Goal: Participate in discussion: Engage in conversation with other users on a specific topic

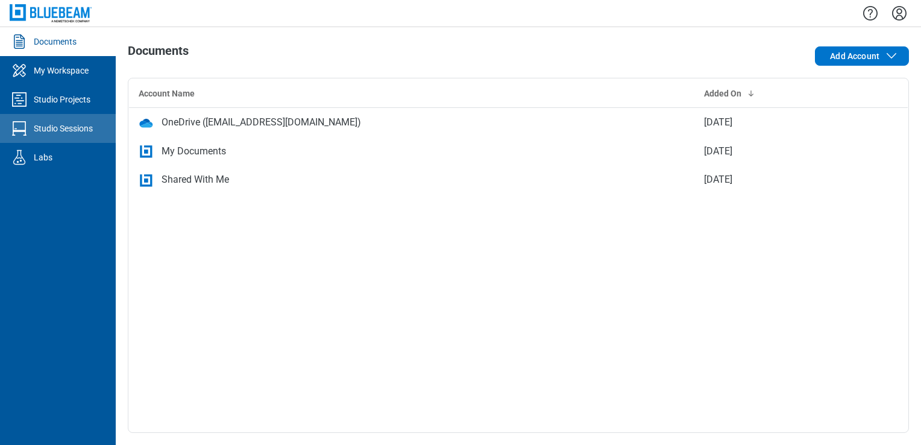
click at [58, 121] on link "Studio Sessions" at bounding box center [58, 128] width 116 height 29
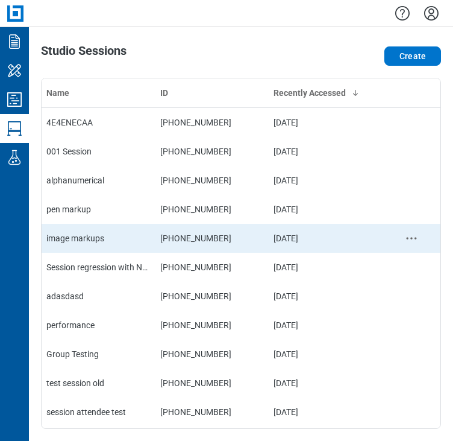
scroll to position [121, 0]
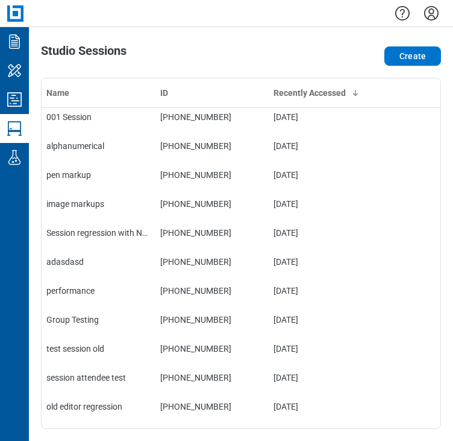
click at [344, 49] on div "Create" at bounding box center [361, 56] width 160 height 24
click at [13, 107] on icon "Studio Projects" at bounding box center [14, 99] width 19 height 19
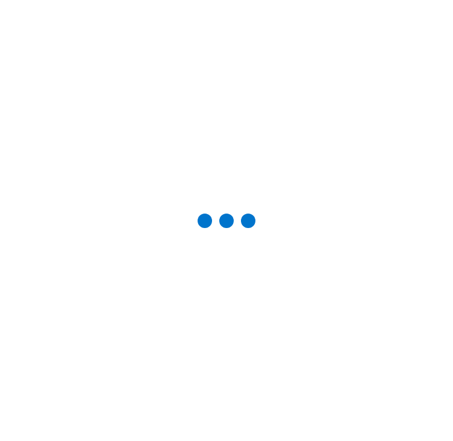
click at [20, 120] on div at bounding box center [226, 220] width 415 height 402
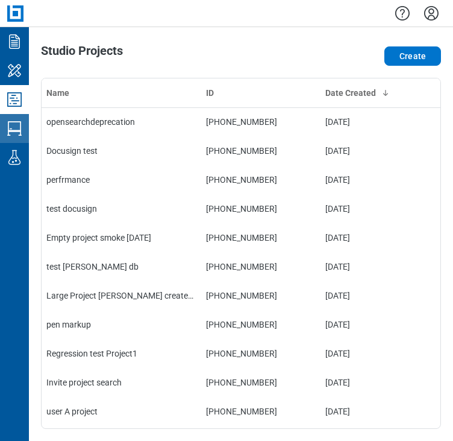
click at [20, 120] on icon "Studio Sessions" at bounding box center [14, 128] width 19 height 19
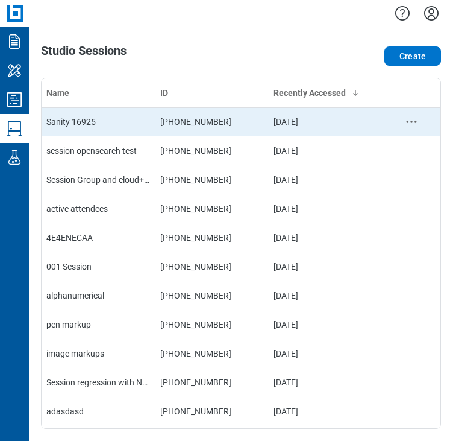
click at [231, 125] on td "[PHONE_NUMBER]" at bounding box center [212, 121] width 114 height 29
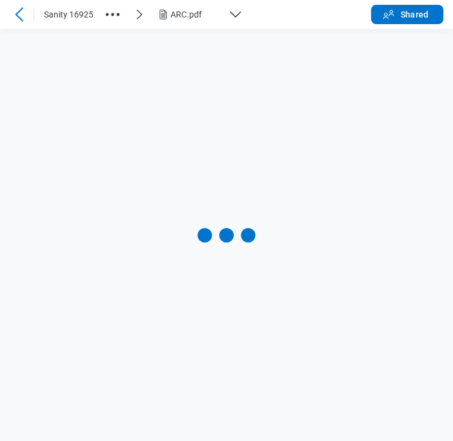
click at [369, 104] on div at bounding box center [226, 235] width 453 height 412
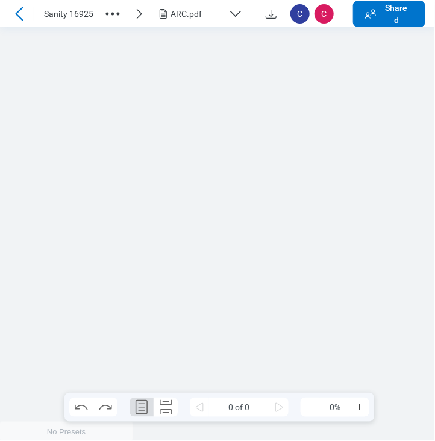
click at [400, 187] on div at bounding box center [217, 233] width 435 height 413
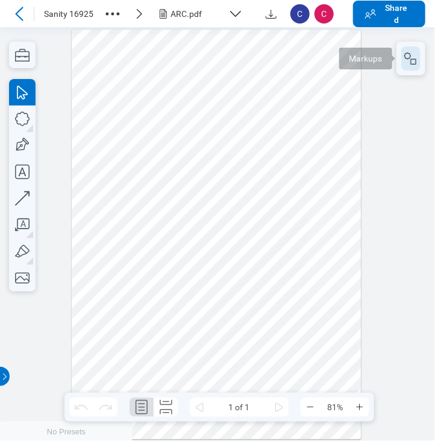
click at [407, 57] on icon "button" at bounding box center [411, 58] width 14 height 14
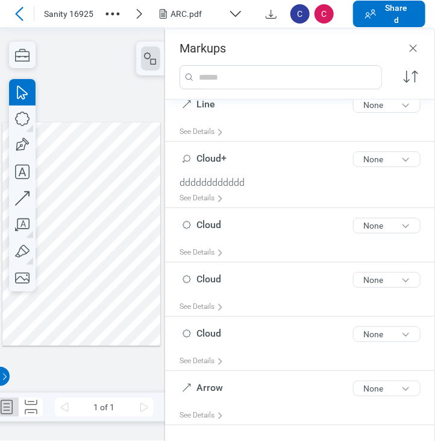
click at [136, 263] on div at bounding box center [81, 234] width 158 height 224
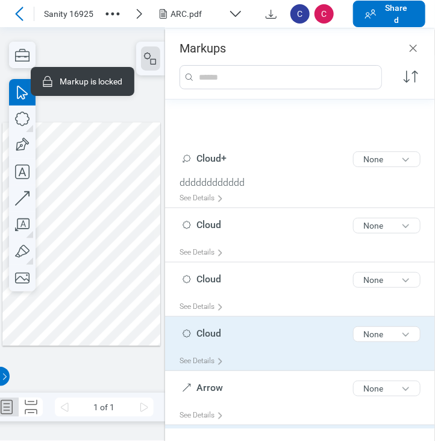
scroll to position [330, 0]
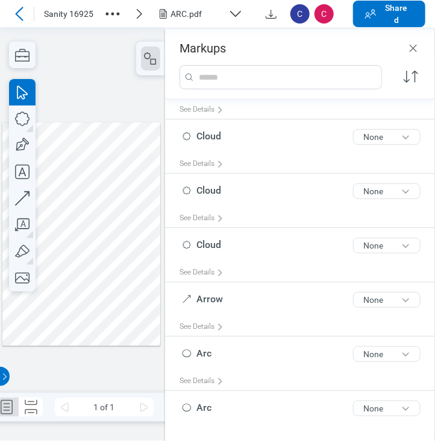
click at [147, 203] on div at bounding box center [81, 234] width 158 height 224
click at [137, 212] on div at bounding box center [81, 234] width 158 height 224
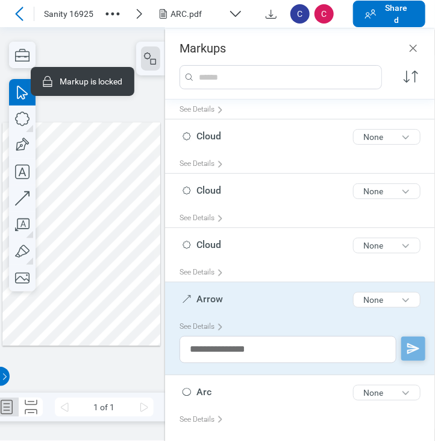
drag, startPoint x: 137, startPoint y: 212, endPoint x: 135, endPoint y: 220, distance: 8.0
click at [135, 220] on div at bounding box center [81, 234] width 158 height 224
click at [133, 316] on div at bounding box center [81, 234] width 158 height 224
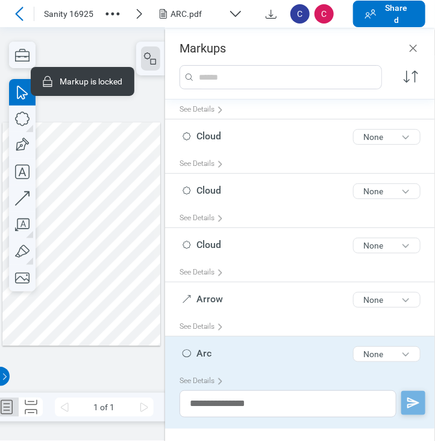
click at [77, 326] on div at bounding box center [81, 234] width 158 height 224
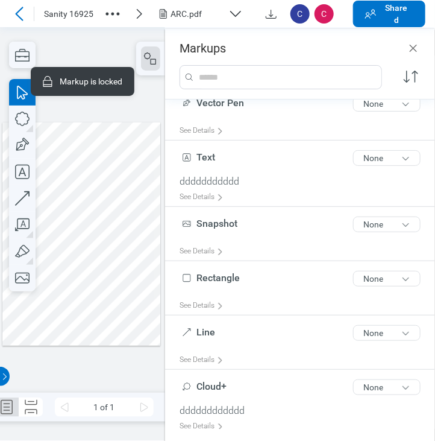
scroll to position [0, 0]
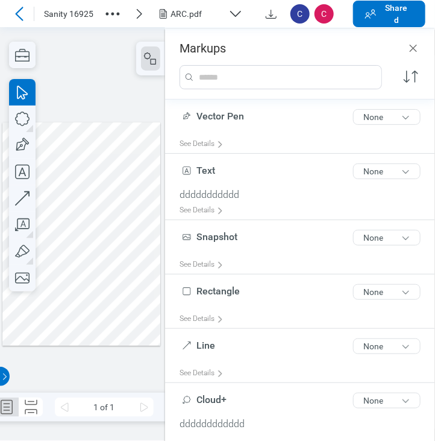
click at [121, 135] on div at bounding box center [81, 234] width 158 height 224
drag, startPoint x: 165, startPoint y: 200, endPoint x: 154, endPoint y: 165, distance: 37.2
click at [192, 16] on div "ARC.pdf" at bounding box center [197, 14] width 53 height 12
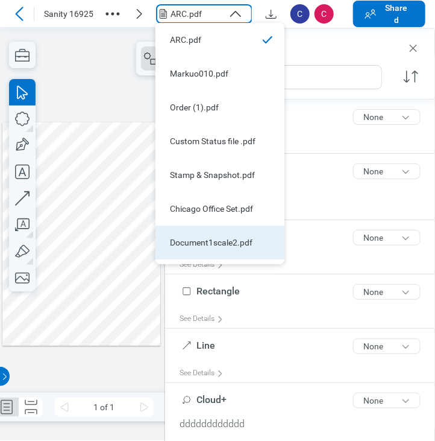
click at [213, 240] on div "Document1scale2.pdf" at bounding box center [213, 242] width 86 height 12
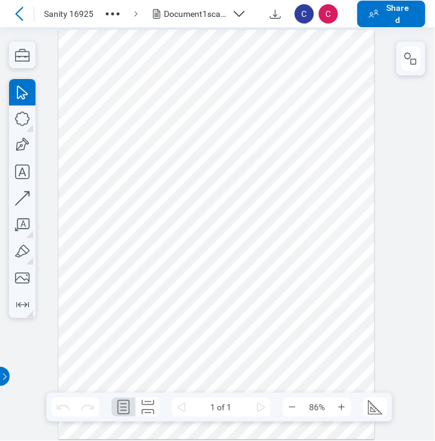
click at [221, 11] on div "Document1scale2.pdf" at bounding box center [195, 14] width 63 height 12
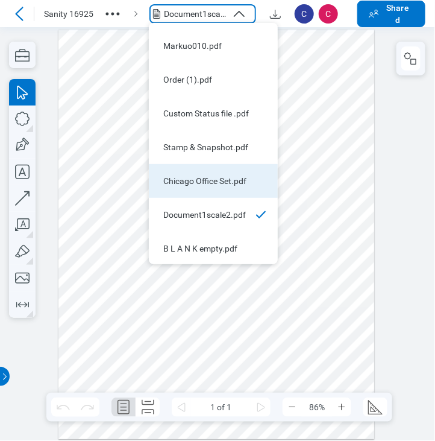
scroll to position [29, 0]
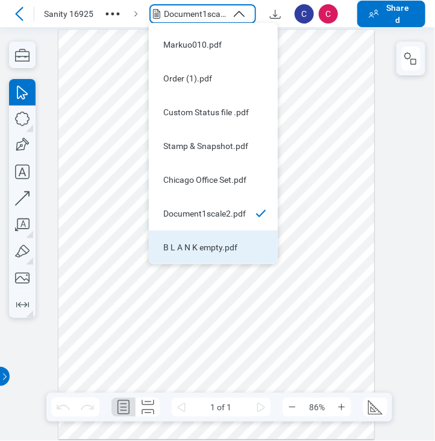
click at [199, 250] on div "B L A N K empty.pdf" at bounding box center [206, 247] width 86 height 12
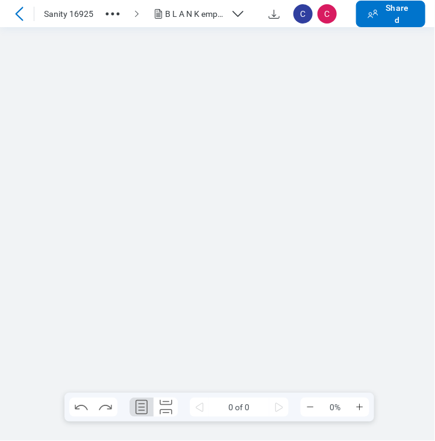
scroll to position [0, 0]
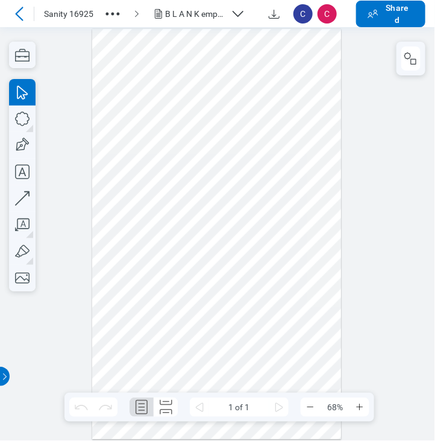
click at [198, 9] on div "B L A N K empty.pdf" at bounding box center [196, 14] width 60 height 12
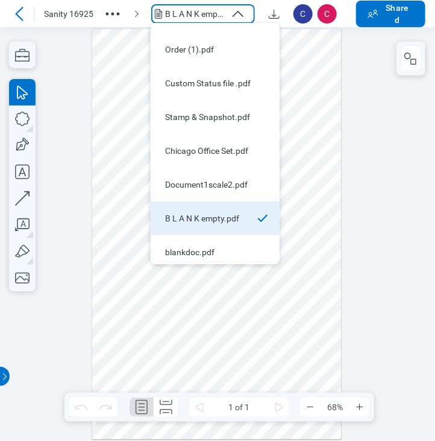
scroll to position [63, 0]
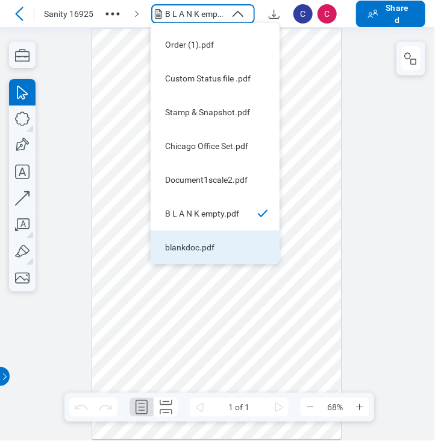
click at [210, 247] on div "blankdoc.pdf" at bounding box center [208, 247] width 86 height 12
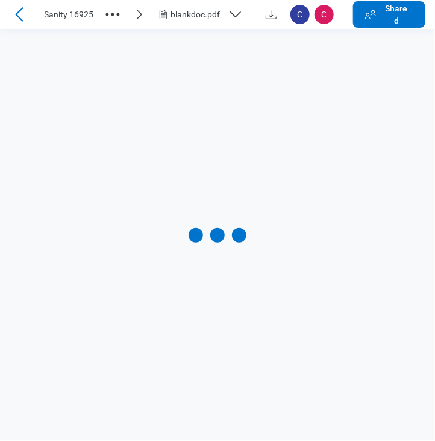
click at [20, 16] on icon at bounding box center [19, 14] width 14 height 14
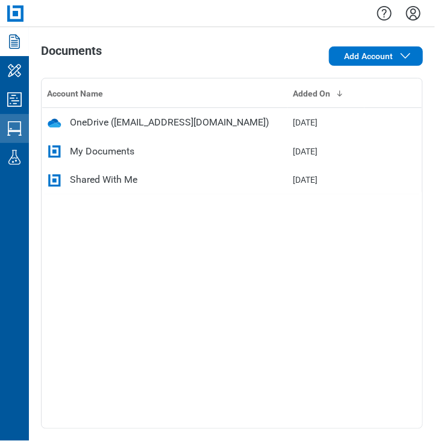
click at [14, 124] on icon "Studio Sessions" at bounding box center [14, 128] width 19 height 19
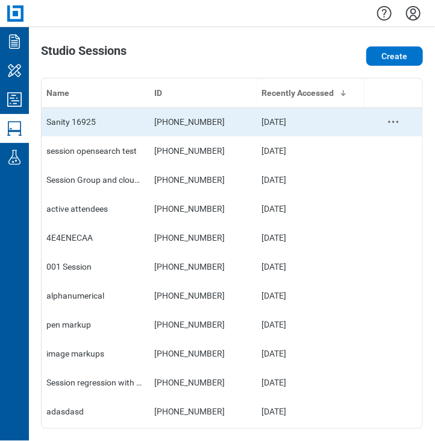
click at [154, 132] on td "[PHONE_NUMBER]" at bounding box center [203, 121] width 108 height 29
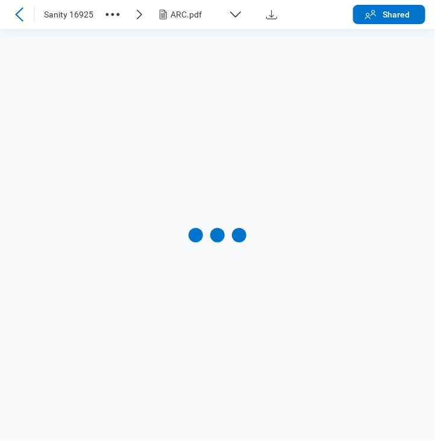
click at [163, 24] on button "ARC.pdf" at bounding box center [204, 14] width 96 height 19
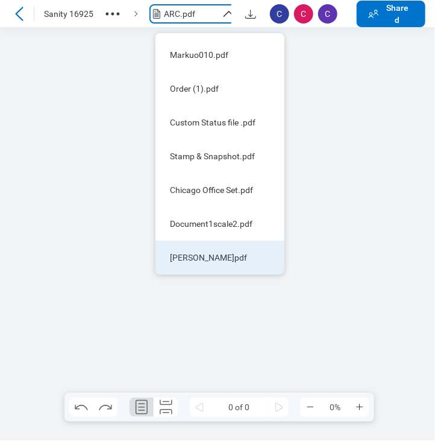
click at [220, 252] on div "[PERSON_NAME]pdf" at bounding box center [213, 257] width 86 height 12
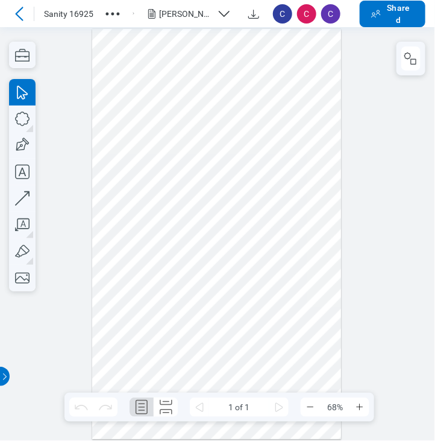
click at [427, 52] on div at bounding box center [217, 233] width 435 height 413
click at [411, 59] on rect "button" at bounding box center [413, 61] width 5 height 5
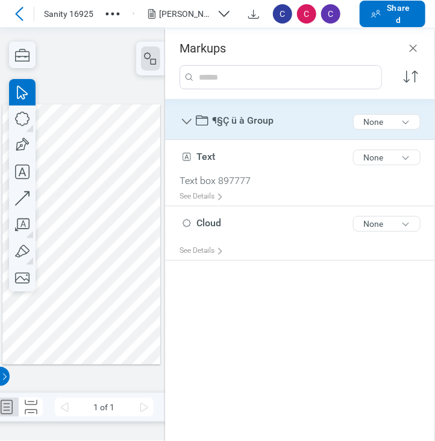
click at [258, 115] on span "¶§Ç ü à Group" at bounding box center [242, 119] width 61 height 11
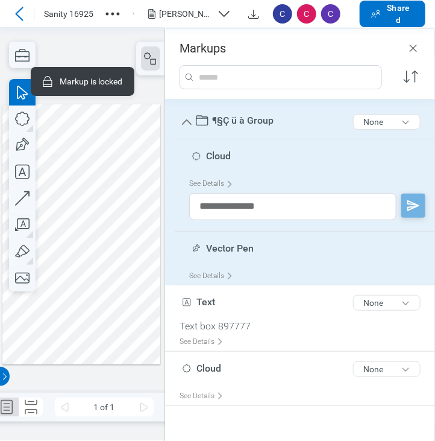
click at [258, 115] on span "¶§Ç ü à Group" at bounding box center [242, 119] width 61 height 11
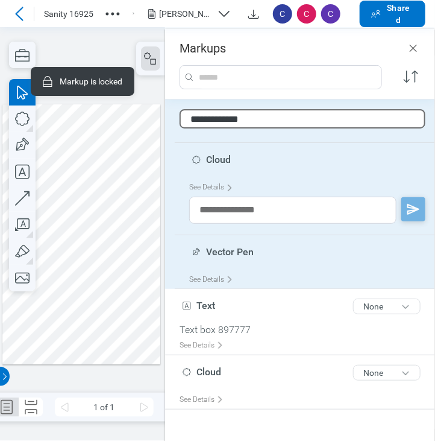
click at [266, 119] on input "**********" at bounding box center [303, 118] width 246 height 19
type input "**********"
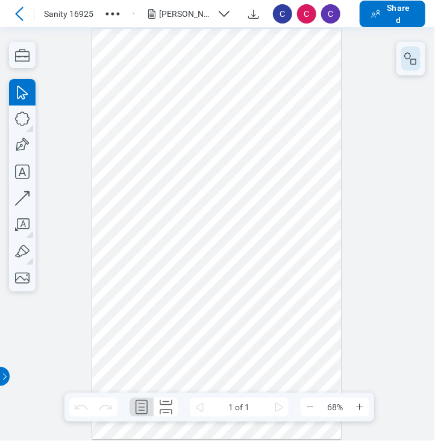
click at [408, 56] on icon "button" at bounding box center [411, 58] width 14 height 14
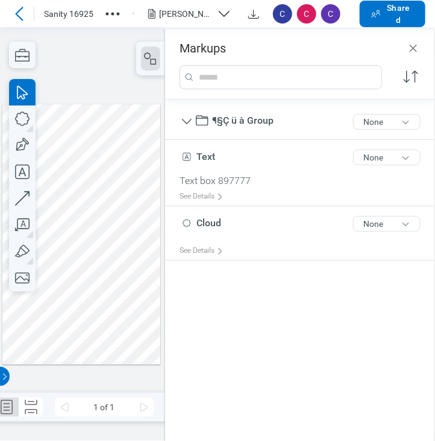
click at [101, 252] on div at bounding box center [81, 234] width 158 height 260
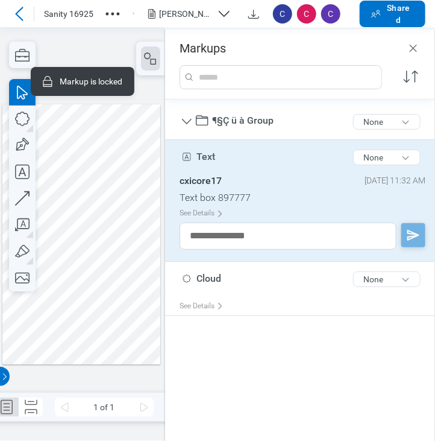
click at [215, 154] on div "Text 4 of 300 characters None" at bounding box center [305, 160] width 251 height 30
click at [210, 154] on span "Text" at bounding box center [205, 156] width 19 height 11
click at [208, 154] on span "Text" at bounding box center [205, 156] width 19 height 11
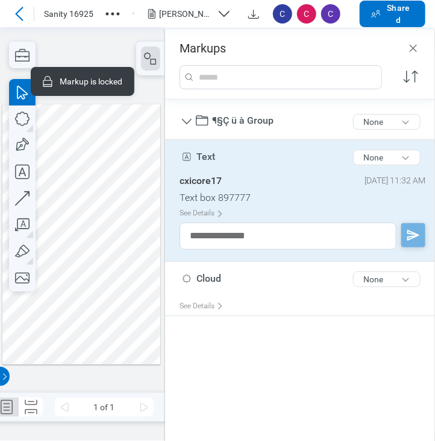
click at [210, 154] on span "Text" at bounding box center [205, 156] width 19 height 11
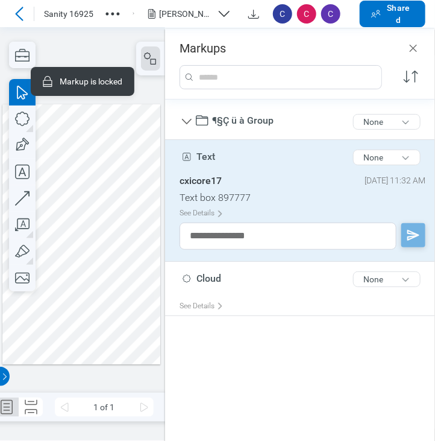
click at [210, 154] on span "Text" at bounding box center [205, 156] width 19 height 11
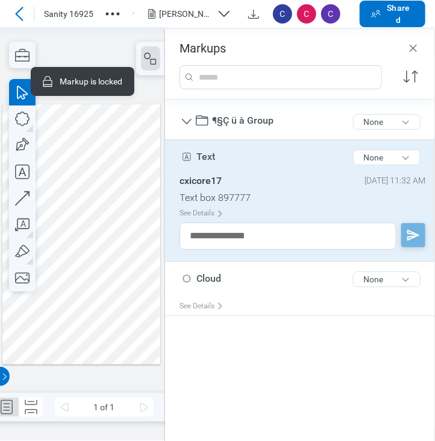
click at [210, 154] on span "Text" at bounding box center [205, 156] width 19 height 11
click at [140, 166] on div at bounding box center [81, 234] width 158 height 260
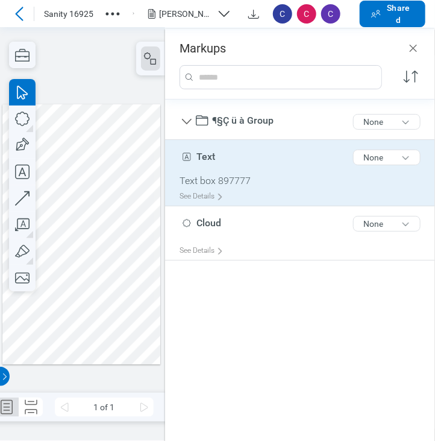
click at [219, 155] on div "Text 4 of 300 characters None" at bounding box center [305, 160] width 251 height 30
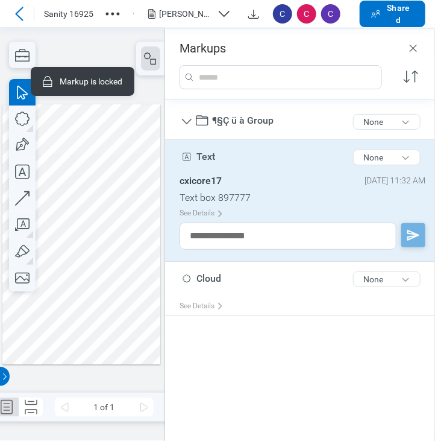
click at [219, 155] on div "Text 4 of 300 characters None" at bounding box center [305, 160] width 251 height 30
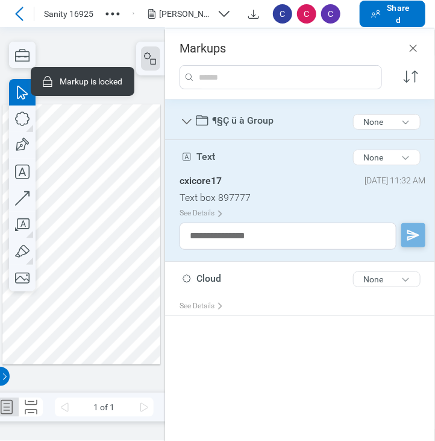
click at [241, 120] on span "¶§Ç ü à Group" at bounding box center [242, 119] width 61 height 11
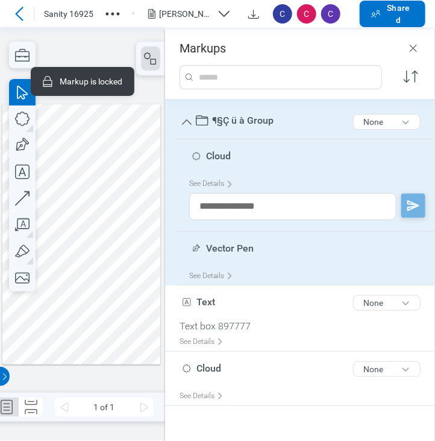
click at [241, 120] on span "¶§Ç ü à Group" at bounding box center [242, 119] width 61 height 11
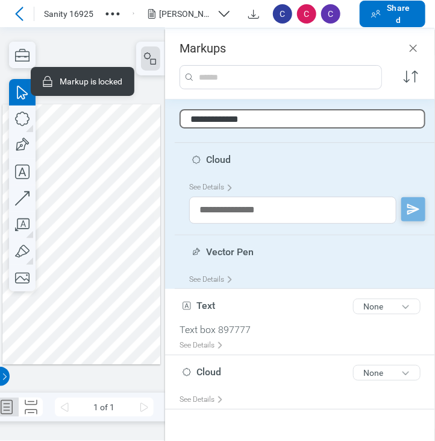
click at [260, 116] on input "**********" at bounding box center [303, 118] width 246 height 19
click at [146, 175] on div at bounding box center [81, 234] width 158 height 260
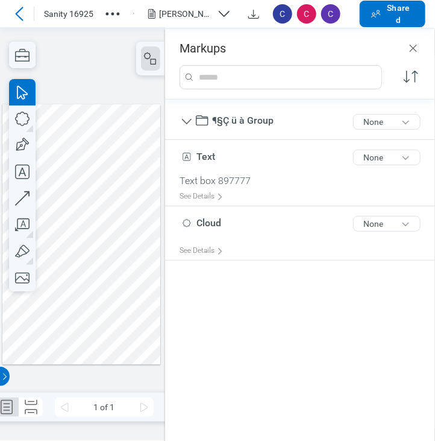
click at [69, 178] on div at bounding box center [81, 234] width 158 height 260
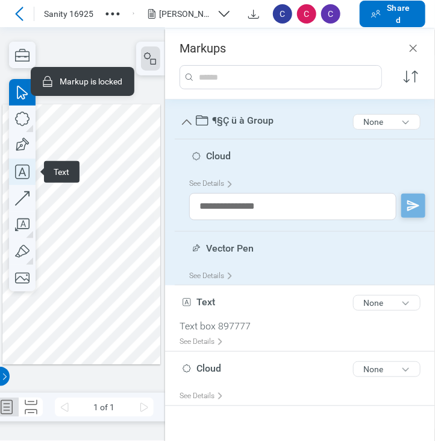
click at [19, 169] on icon "button" at bounding box center [22, 171] width 27 height 27
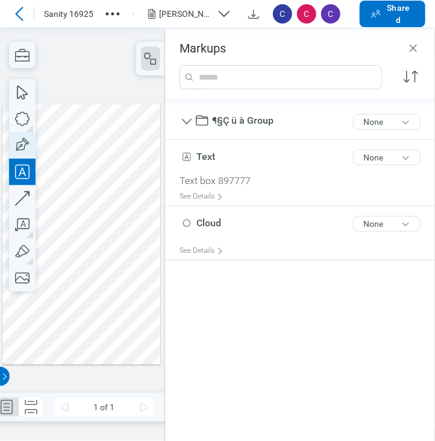
click at [24, 139] on icon "button" at bounding box center [21, 145] width 17 height 17
drag, startPoint x: 118, startPoint y: 245, endPoint x: 131, endPoint y: 266, distance: 25.4
click at [131, 266] on div at bounding box center [81, 234] width 158 height 260
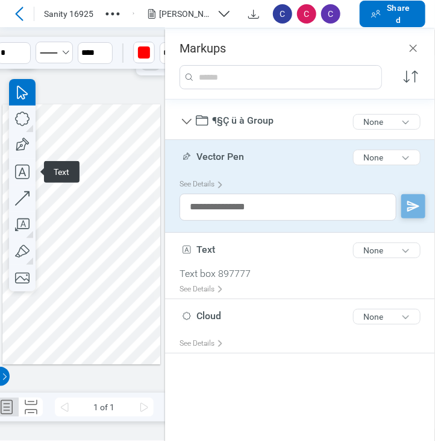
click at [82, 252] on div at bounding box center [81, 234] width 158 height 260
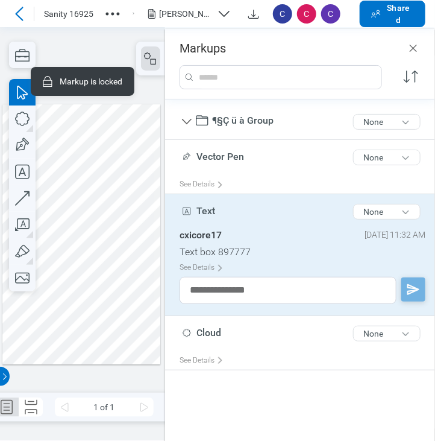
click at [118, 254] on div at bounding box center [81, 234] width 158 height 260
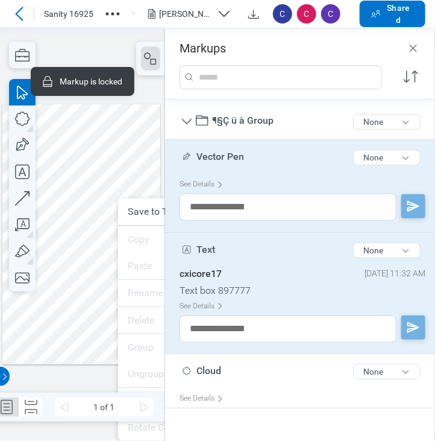
click at [74, 313] on div at bounding box center [81, 234] width 158 height 260
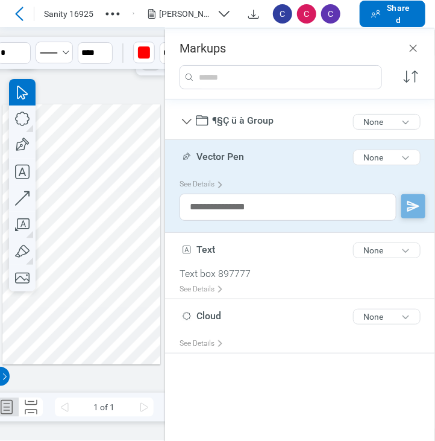
drag, startPoint x: 108, startPoint y: 274, endPoint x: 52, endPoint y: 265, distance: 57.5
click at [50, 269] on div at bounding box center [81, 234] width 158 height 260
click at [22, 172] on icon "button" at bounding box center [22, 171] width 27 height 27
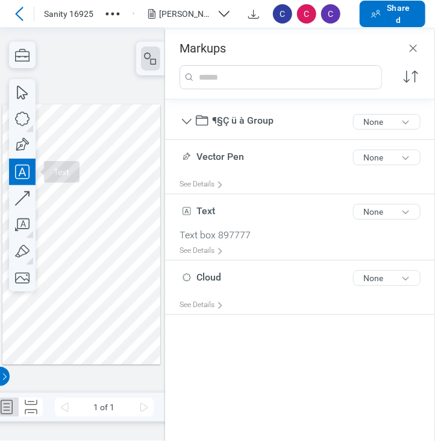
click at [64, 271] on div at bounding box center [81, 234] width 158 height 260
click at [96, 289] on div at bounding box center [81, 234] width 158 height 260
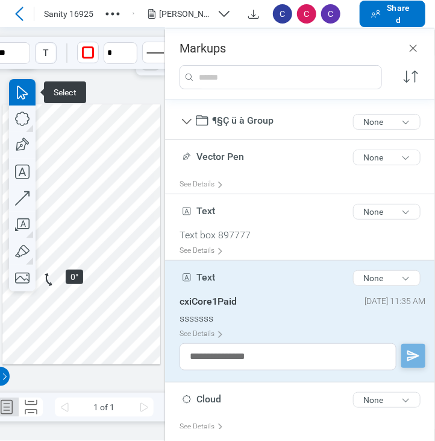
click at [51, 273] on div at bounding box center [81, 234] width 158 height 260
click at [96, 301] on div at bounding box center [81, 234] width 158 height 260
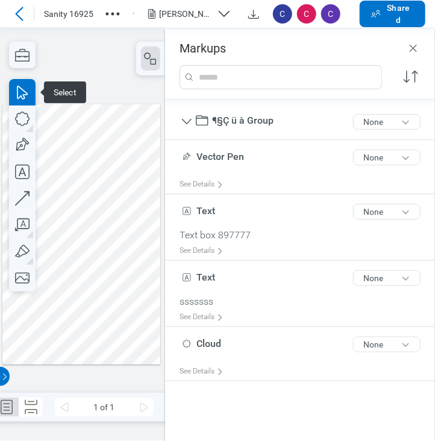
click at [68, 277] on div at bounding box center [81, 234] width 158 height 260
click at [72, 273] on div at bounding box center [81, 234] width 158 height 260
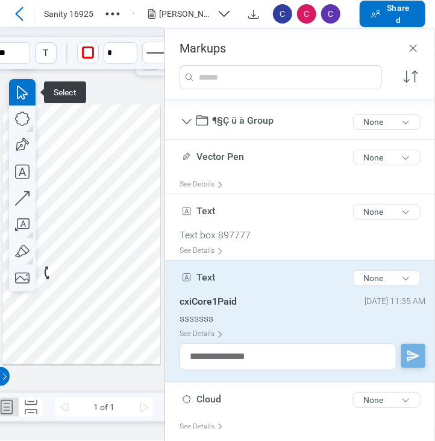
click at [48, 270] on div at bounding box center [81, 234] width 158 height 260
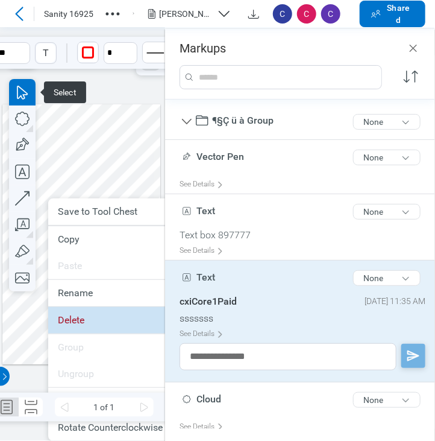
click at [70, 315] on li "Delete" at bounding box center [117, 320] width 139 height 27
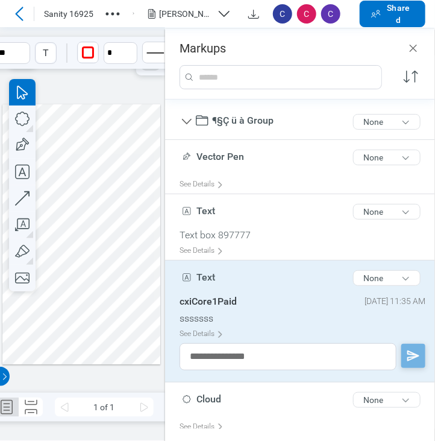
click at [53, 274] on div at bounding box center [81, 234] width 158 height 260
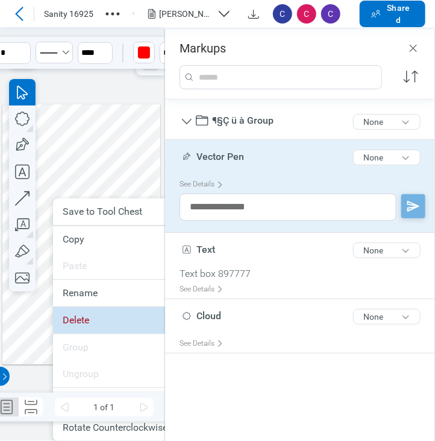
click at [80, 321] on li "Delete" at bounding box center [122, 320] width 139 height 27
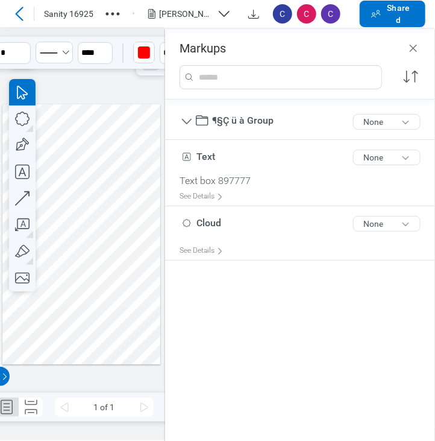
click at [99, 311] on div at bounding box center [81, 234] width 158 height 260
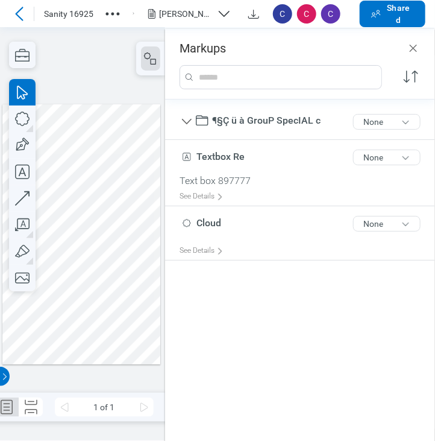
drag, startPoint x: 434, startPoint y: 61, endPoint x: 460, endPoint y: 59, distance: 25.4
click at [434, 59] on html "Sanity 16925 B L A N K.pdf C C C Shared Pages Markups ¶§Ç ü à GrouP SpecIAL c 2…" at bounding box center [217, 220] width 435 height 441
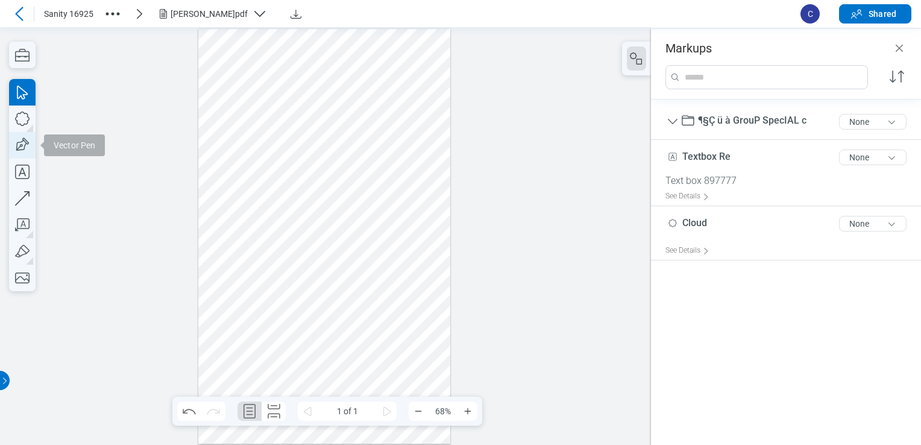
click at [27, 141] on icon "button" at bounding box center [21, 145] width 17 height 17
drag, startPoint x: 358, startPoint y: 166, endPoint x: 394, endPoint y: 210, distance: 56.9
click at [394, 210] on div at bounding box center [324, 236] width 252 height 415
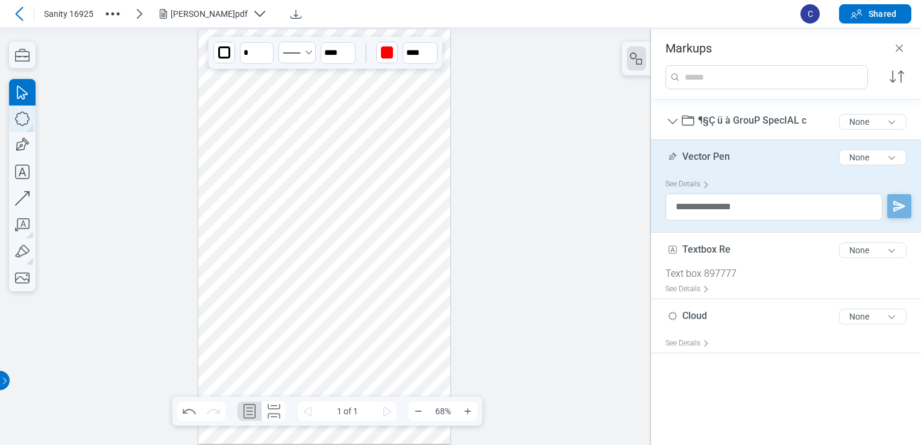
click at [22, 127] on icon "button" at bounding box center [22, 118] width 27 height 27
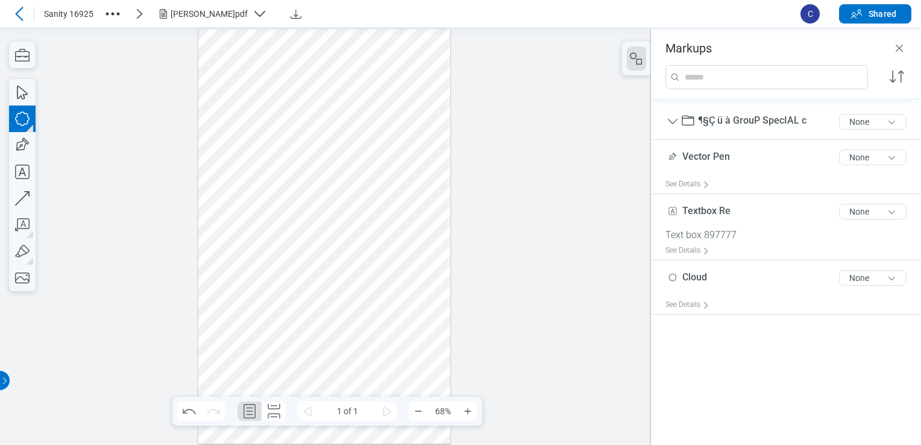
drag, startPoint x: 370, startPoint y: 236, endPoint x: 400, endPoint y: 270, distance: 45.7
click at [400, 270] on div at bounding box center [324, 236] width 252 height 415
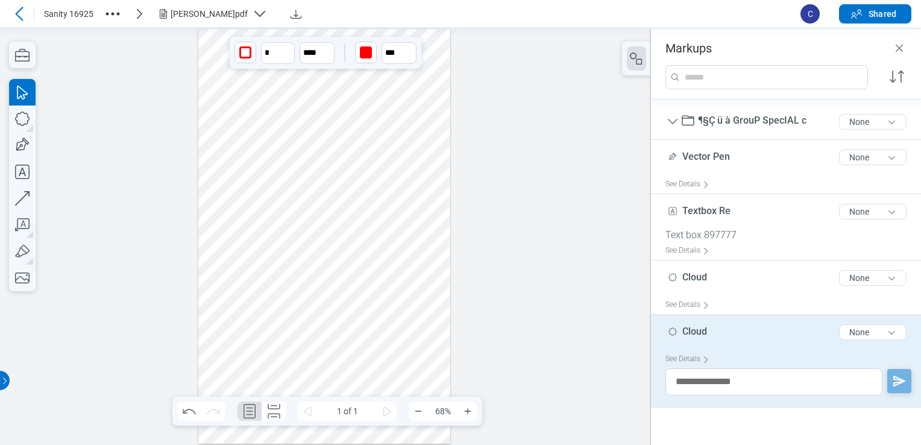
click at [381, 181] on div at bounding box center [324, 236] width 252 height 415
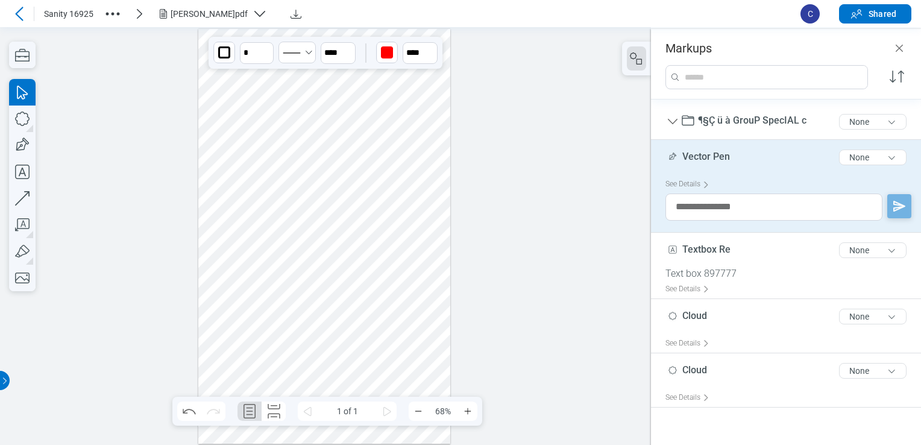
click at [434, 158] on span "Vector Pen" at bounding box center [706, 156] width 48 height 11
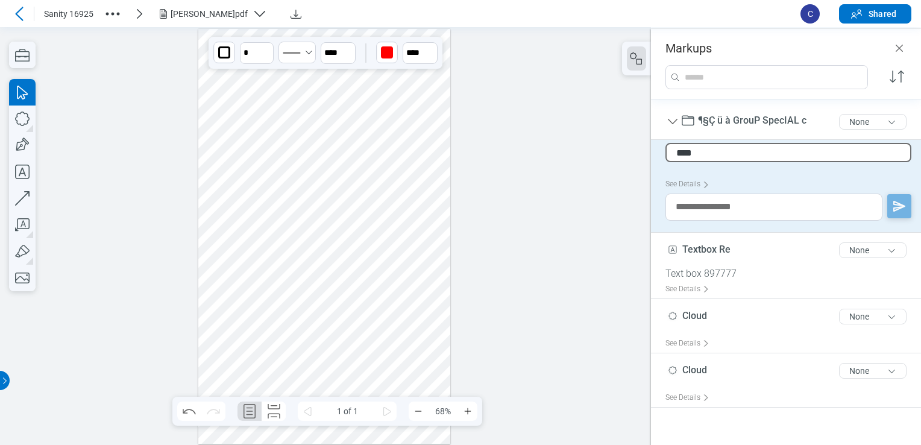
type input "*****"
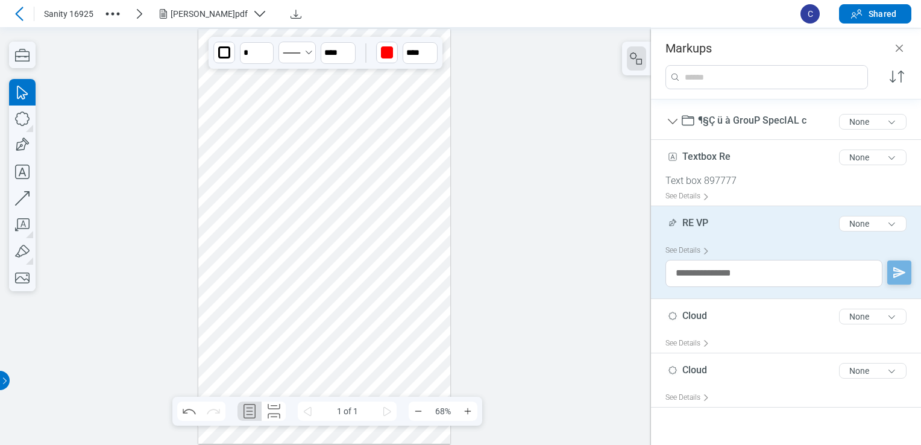
click at [400, 246] on div at bounding box center [324, 236] width 252 height 415
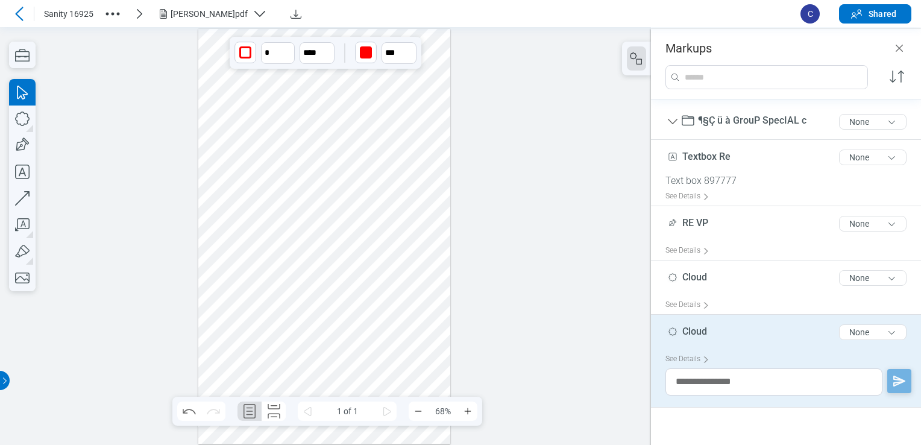
click at [400, 246] on div at bounding box center [324, 236] width 252 height 415
click at [383, 243] on div at bounding box center [324, 236] width 252 height 415
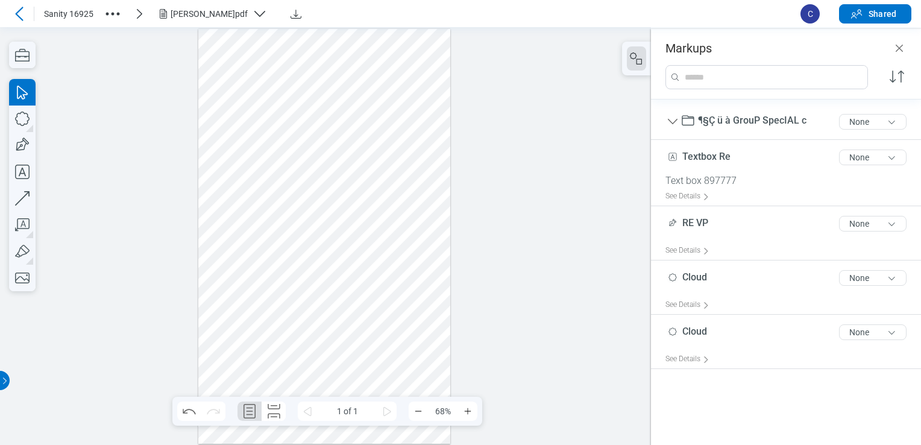
drag, startPoint x: 398, startPoint y: 254, endPoint x: 413, endPoint y: 254, distance: 14.5
click at [398, 254] on div at bounding box center [324, 236] width 252 height 415
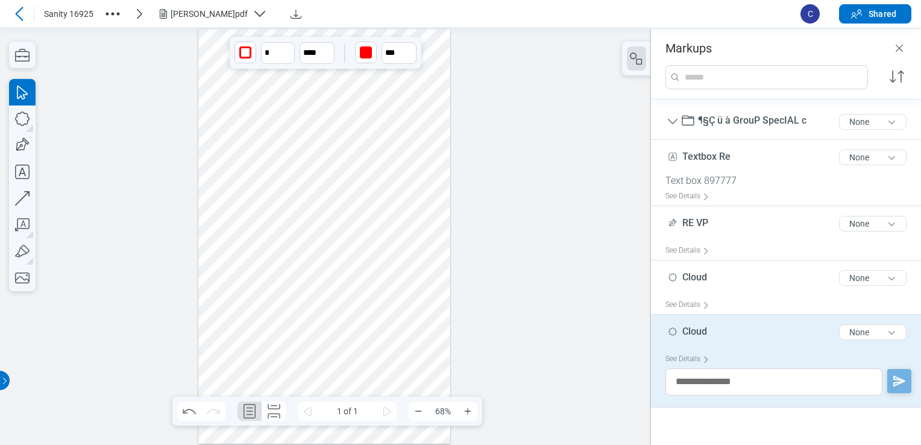
click at [434, 334] on div "Cloud 5 of 300 characters None" at bounding box center [790, 334] width 251 height 30
click at [434, 328] on span "Cloud" at bounding box center [694, 330] width 25 height 11
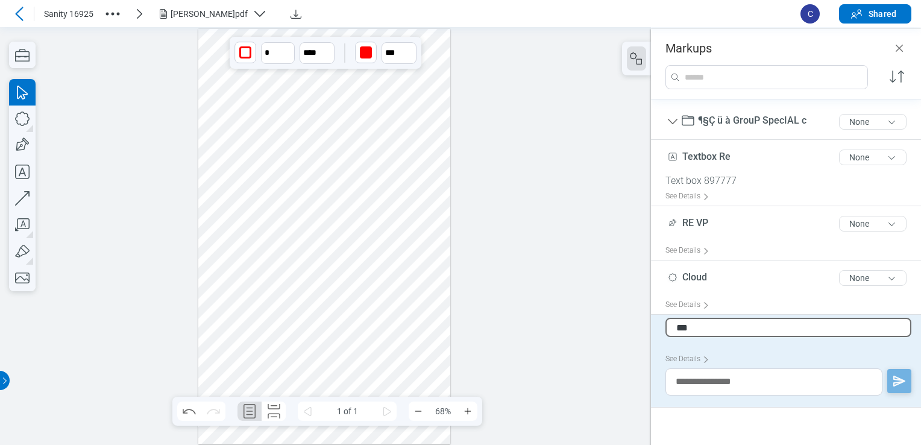
type input "****"
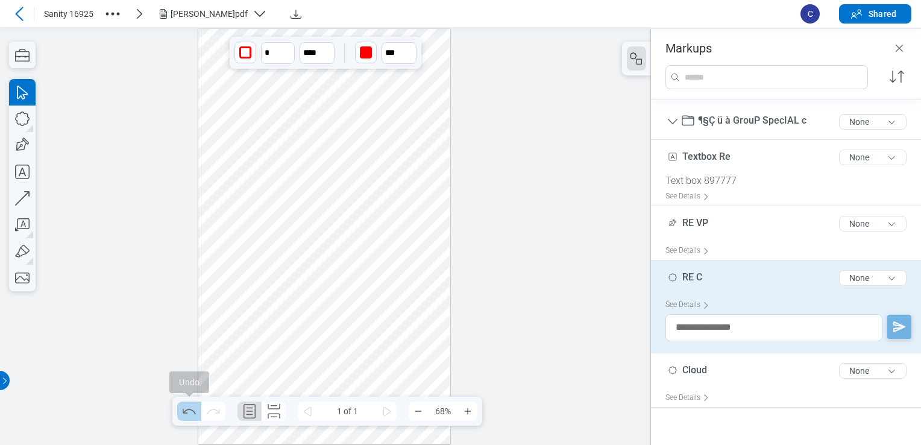
click at [193, 409] on icon "Undo" at bounding box center [189, 410] width 19 height 19
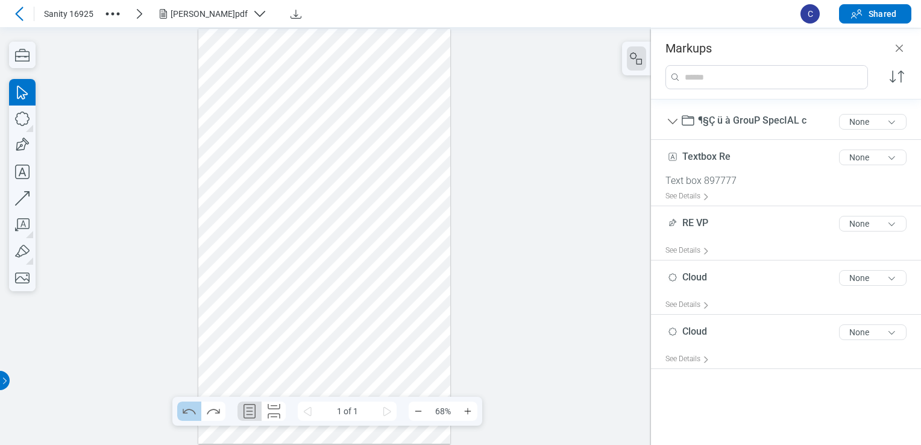
click at [193, 409] on icon "Undo" at bounding box center [189, 410] width 19 height 19
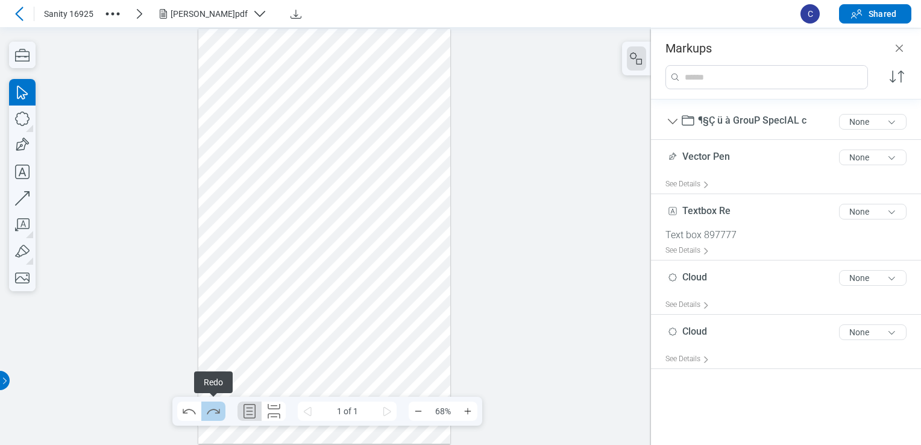
click at [214, 416] on icon "Redo" at bounding box center [213, 410] width 19 height 19
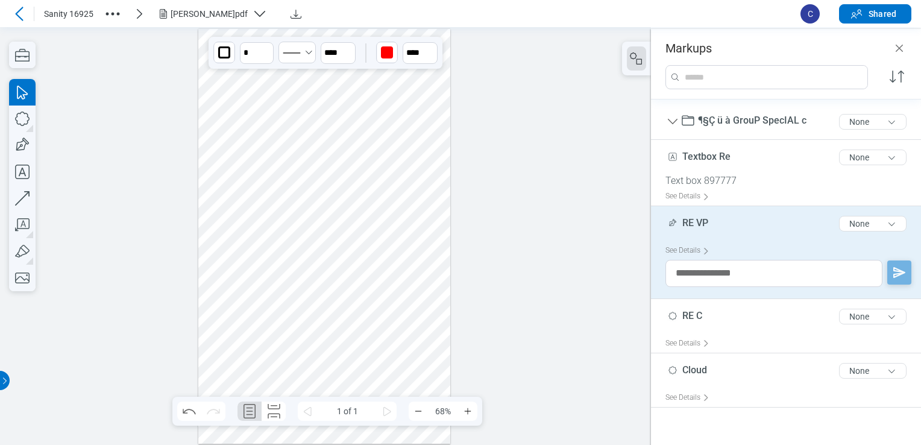
click at [395, 196] on div at bounding box center [324, 236] width 252 height 415
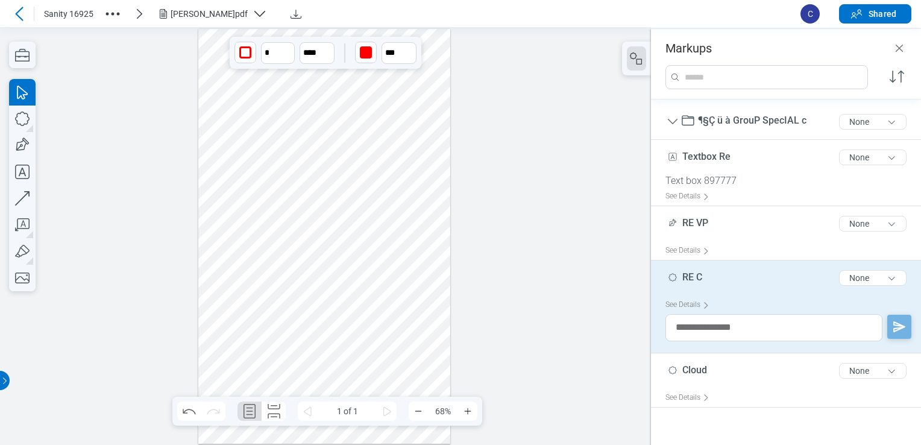
click at [384, 244] on div at bounding box center [324, 236] width 252 height 415
click at [434, 198] on div at bounding box center [324, 236] width 252 height 415
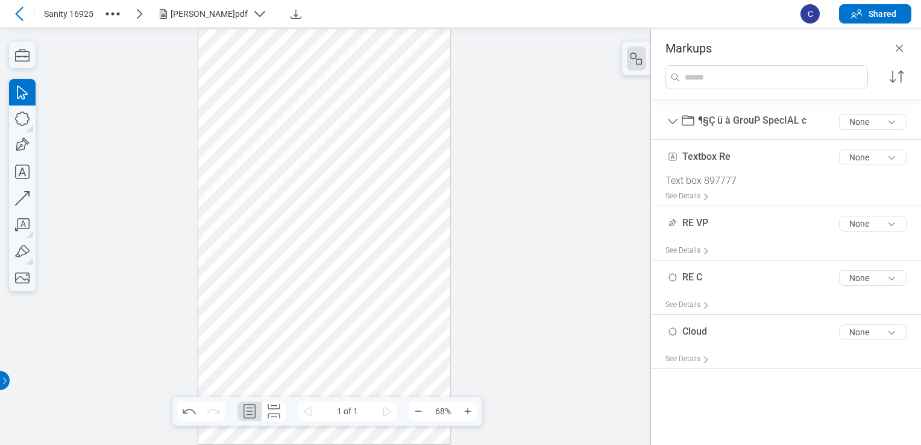
click at [383, 249] on div at bounding box center [324, 236] width 252 height 415
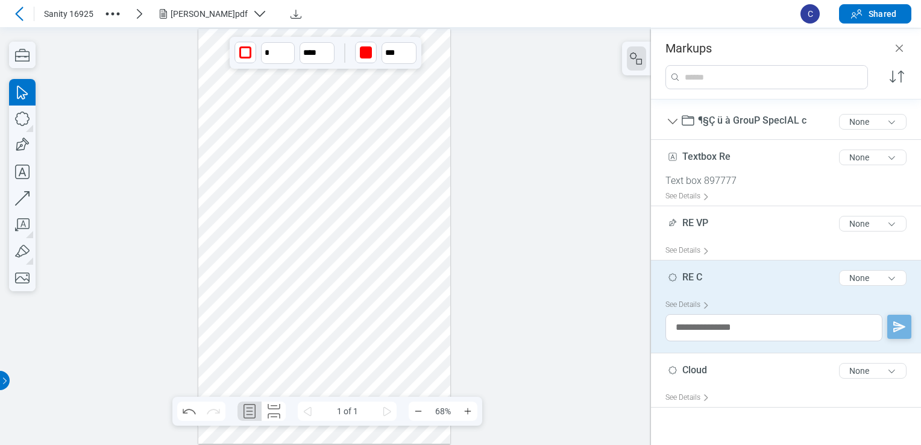
click at [354, 266] on div at bounding box center [324, 236] width 252 height 415
